Goal: Task Accomplishment & Management: Manage account settings

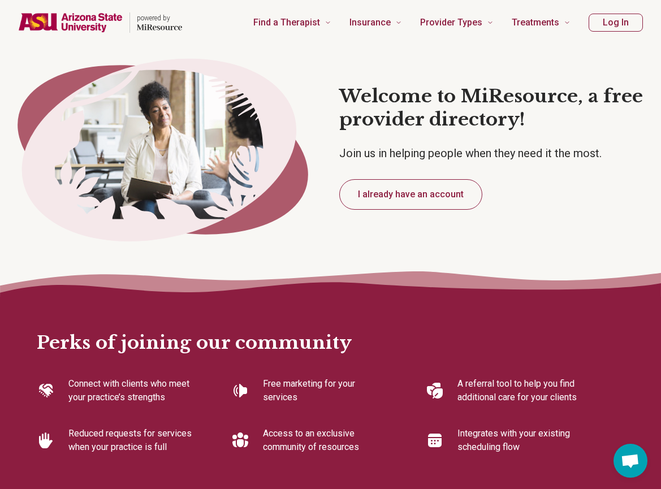
click at [620, 22] on button "Log In" at bounding box center [616, 23] width 54 height 18
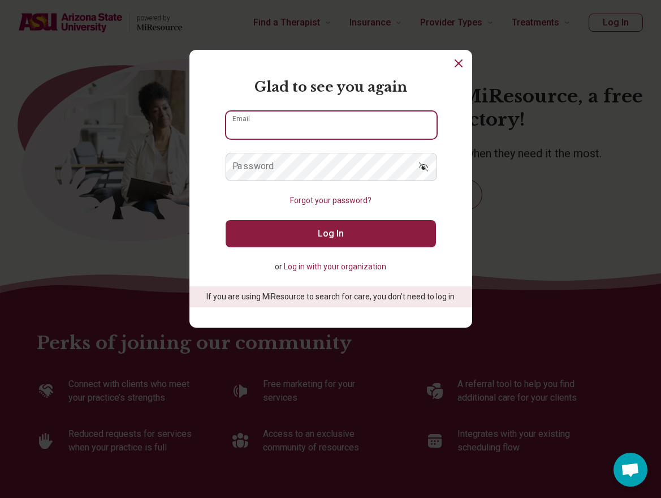
type input "**********"
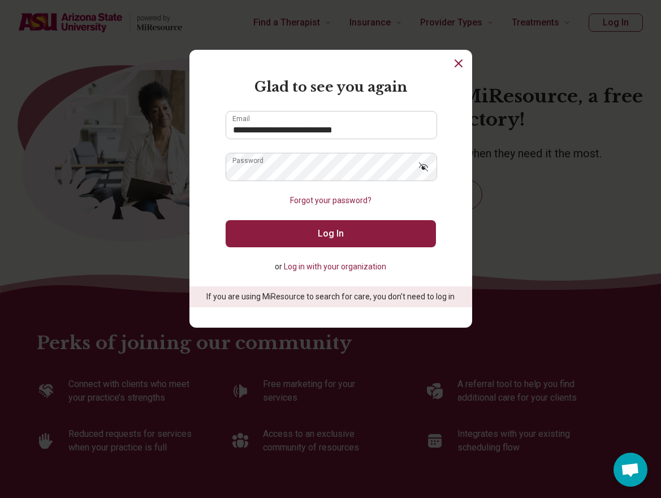
click at [333, 236] on button "Log In" at bounding box center [331, 233] width 210 height 27
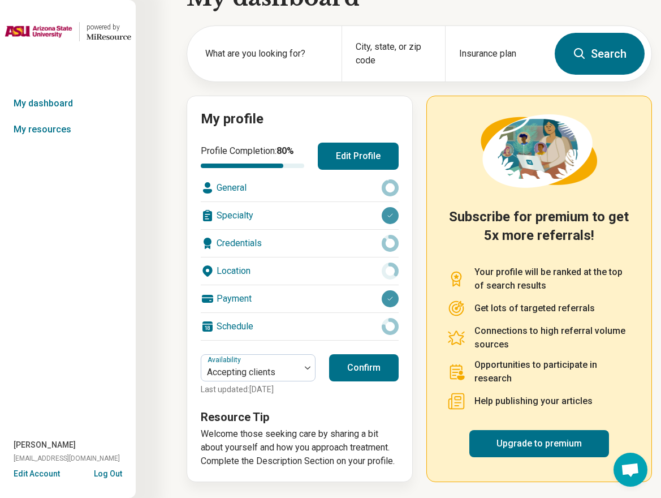
scroll to position [36, 0]
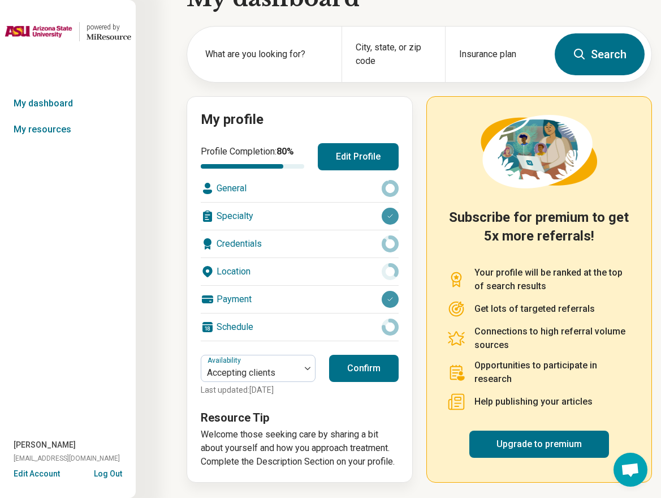
click at [364, 372] on button "Confirm" at bounding box center [364, 368] width 70 height 27
click at [393, 186] on icon at bounding box center [390, 188] width 17 height 17
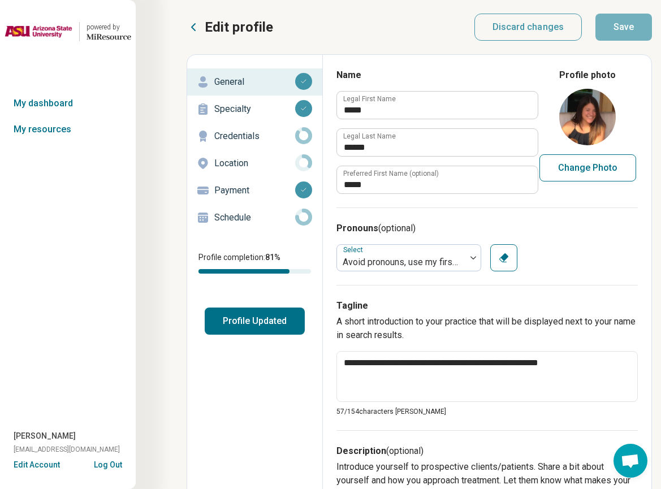
click at [254, 108] on p "Specialty" at bounding box center [254, 109] width 81 height 14
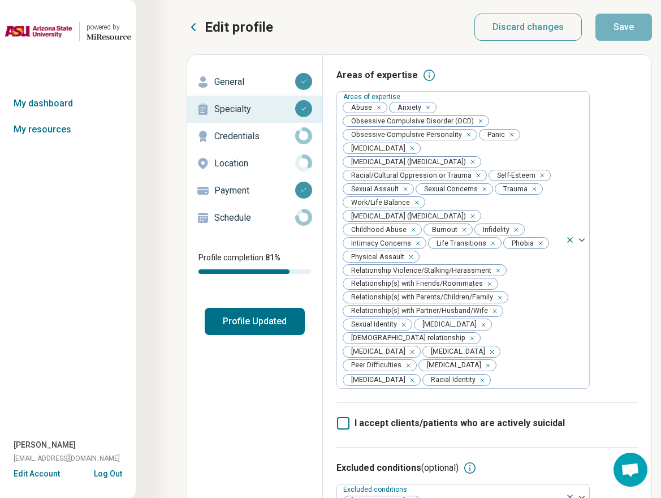
click at [252, 140] on p "Credentials" at bounding box center [254, 137] width 81 height 14
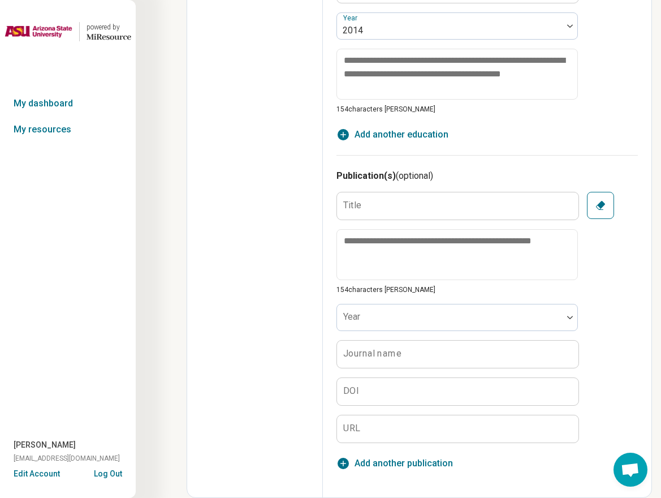
scroll to position [1047, 0]
click at [597, 209] on icon "button" at bounding box center [600, 205] width 11 height 11
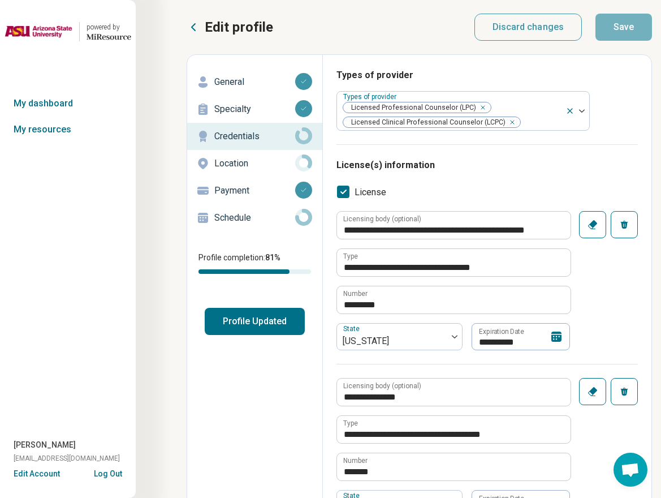
scroll to position [0, 0]
click at [610, 176] on div "**********" at bounding box center [487, 393] width 301 height 499
click at [249, 166] on p "Location" at bounding box center [254, 164] width 81 height 14
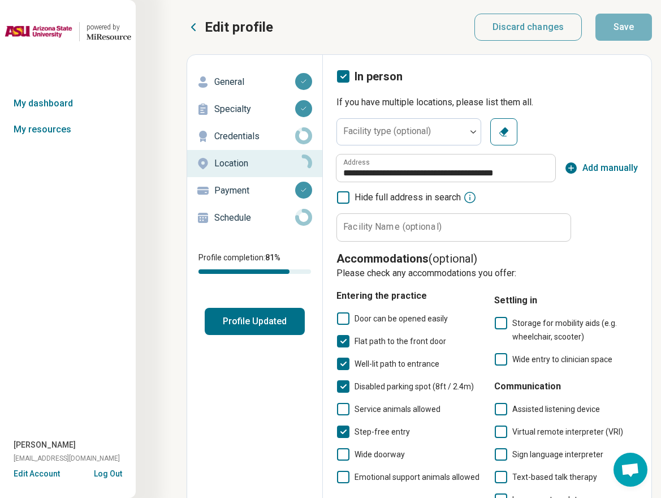
click at [305, 137] on icon at bounding box center [303, 135] width 17 height 17
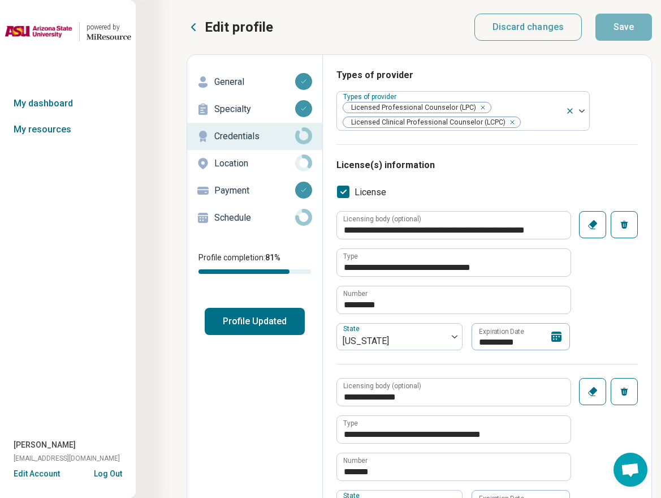
click at [305, 137] on icon at bounding box center [303, 135] width 17 height 17
type textarea "*"
click at [301, 160] on icon at bounding box center [303, 162] width 17 height 17
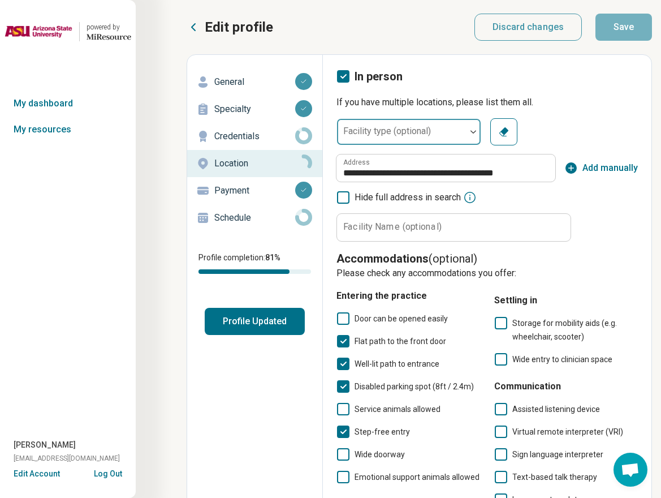
click at [472, 131] on img at bounding box center [474, 131] width 6 height 3
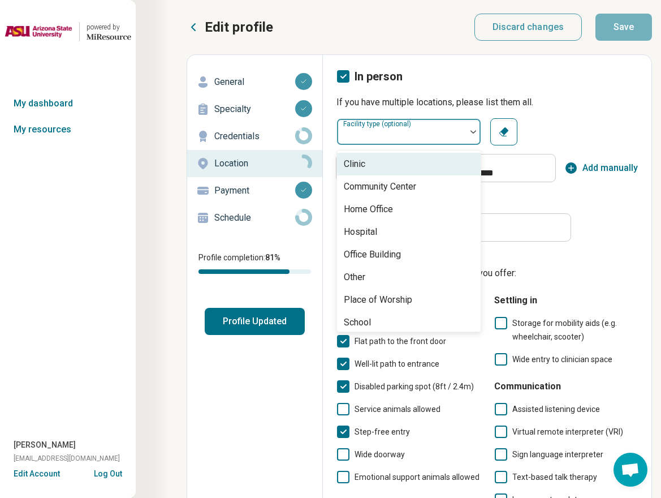
click at [588, 109] on p "If you have multiple locations, please list them all." at bounding box center [487, 103] width 301 height 14
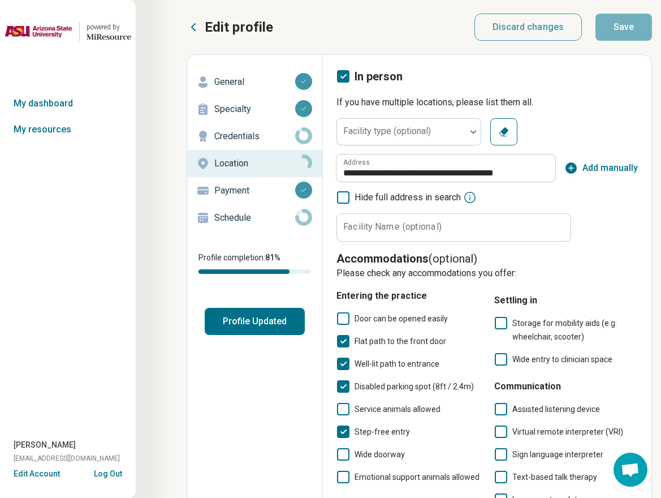
click at [303, 218] on icon at bounding box center [303, 217] width 17 height 17
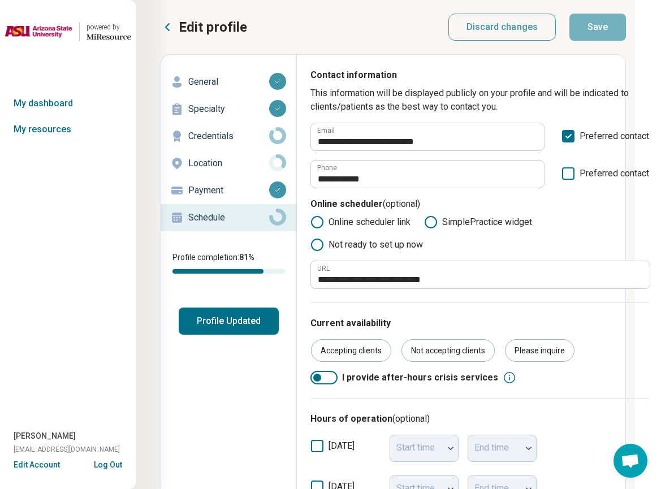
scroll to position [0, 26]
click at [226, 321] on button "Profile Updated" at bounding box center [229, 321] width 100 height 27
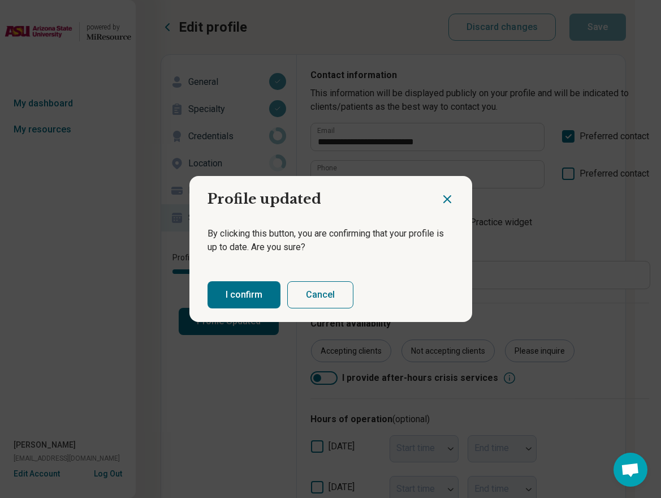
click at [248, 288] on button "I confirm" at bounding box center [244, 294] width 73 height 27
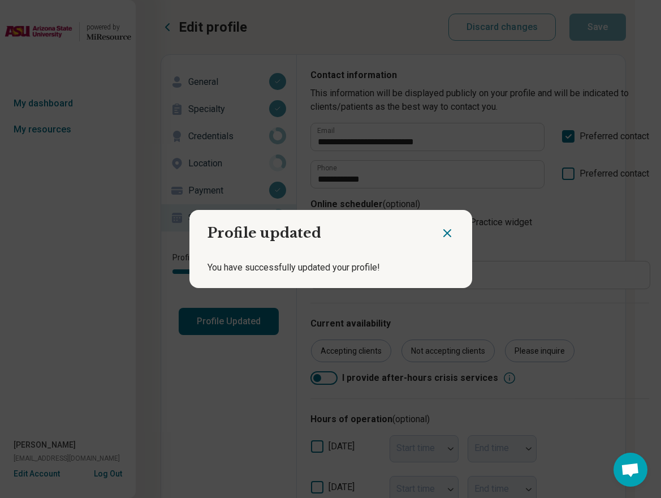
click at [444, 230] on icon "Close dialog" at bounding box center [447, 233] width 7 height 7
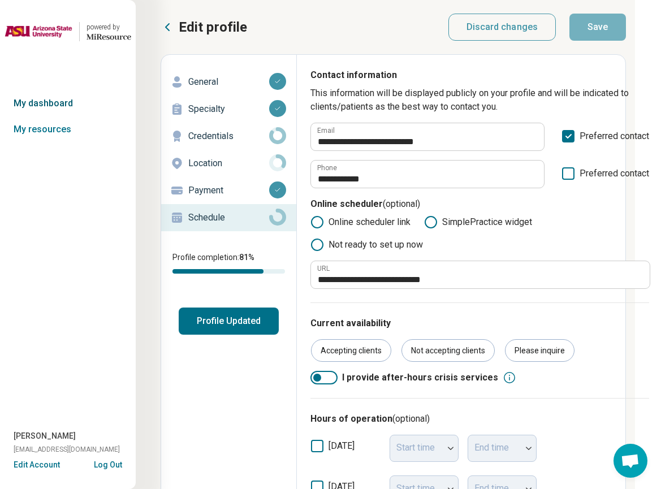
click at [67, 106] on link "My dashboard" at bounding box center [68, 103] width 136 height 26
